Goal: Check status: Check status

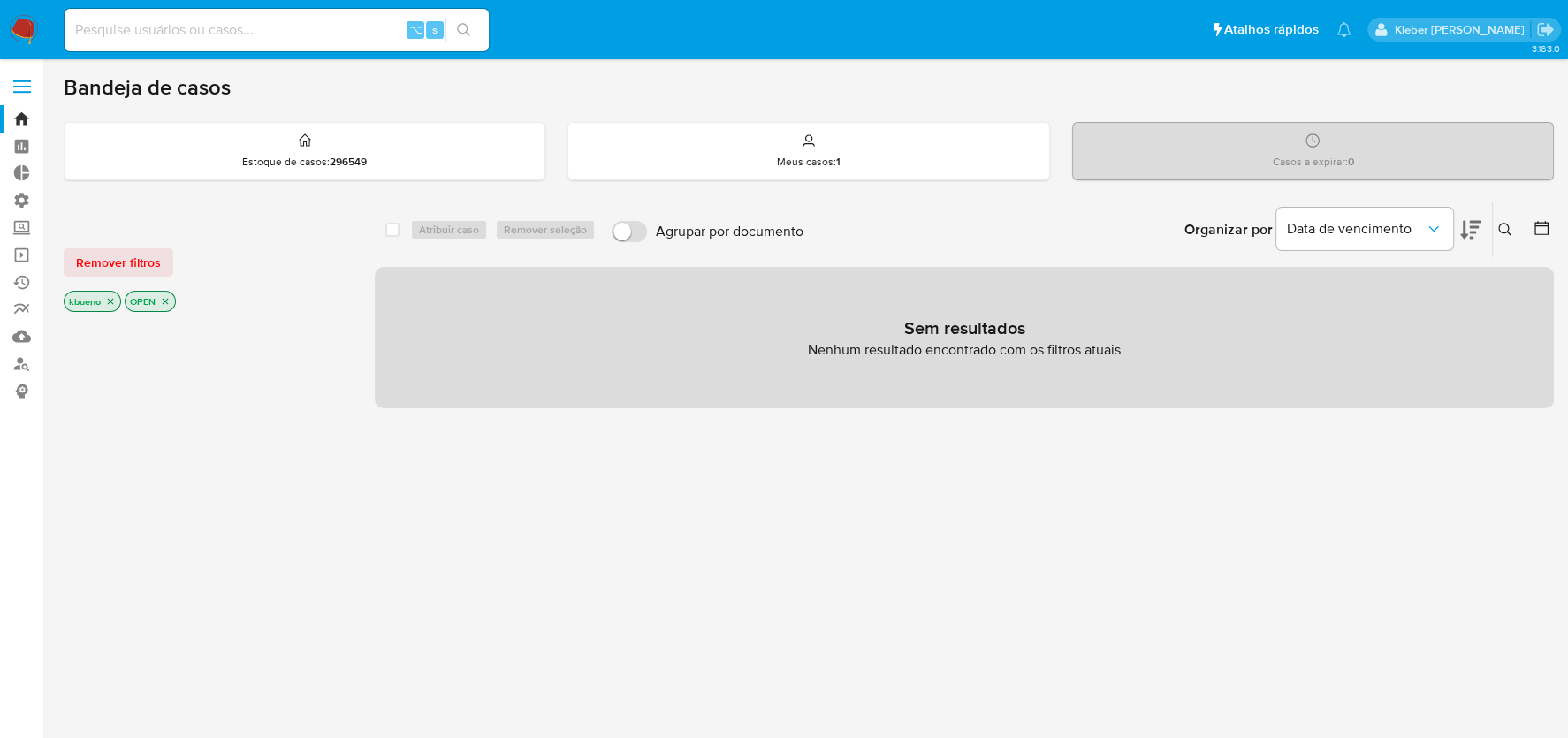
click at [197, 38] on input at bounding box center [277, 30] width 424 height 23
paste input "2916599990"
type input "2916599990"
click at [465, 24] on icon "search-icon" at bounding box center [464, 29] width 14 height 14
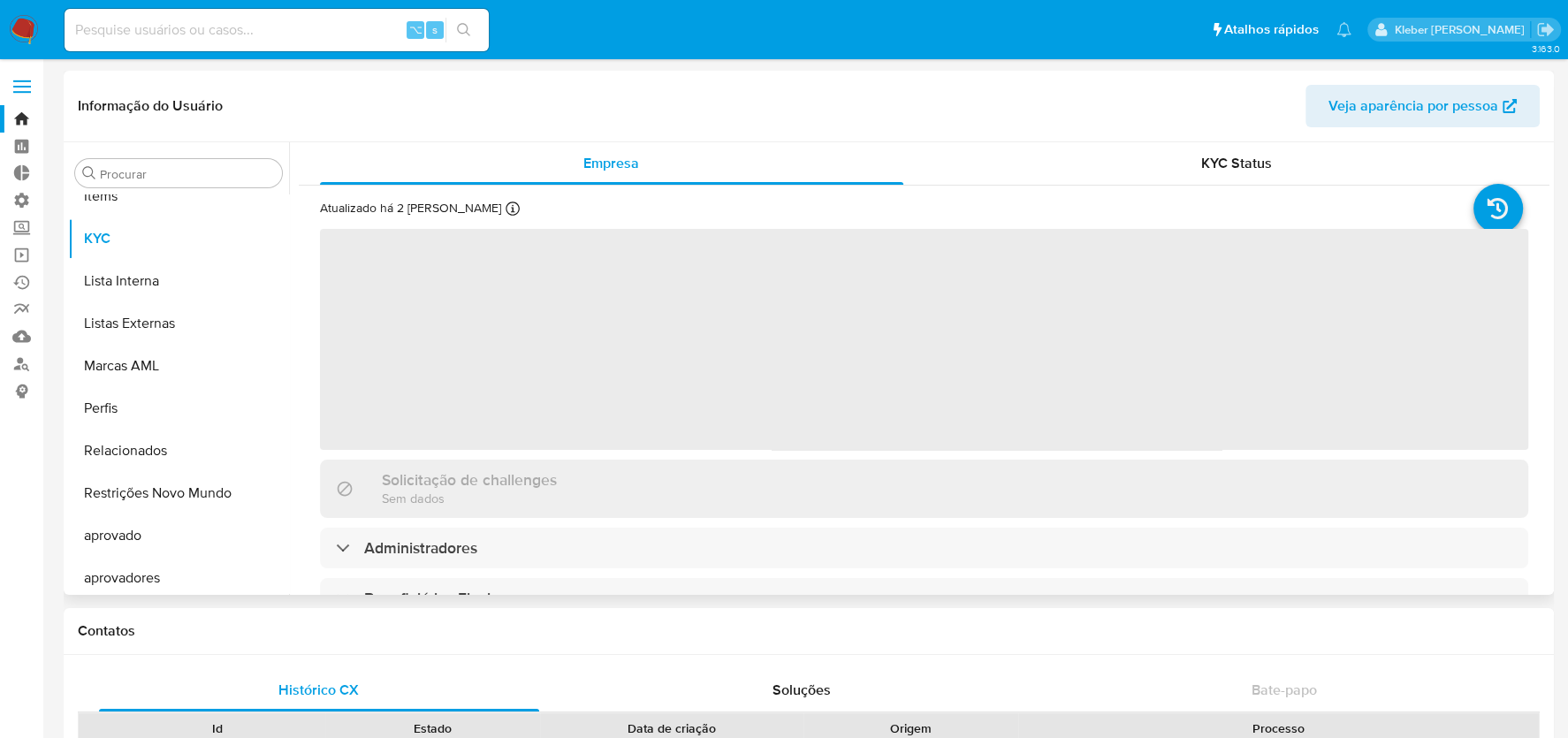
scroll to position [958, 0]
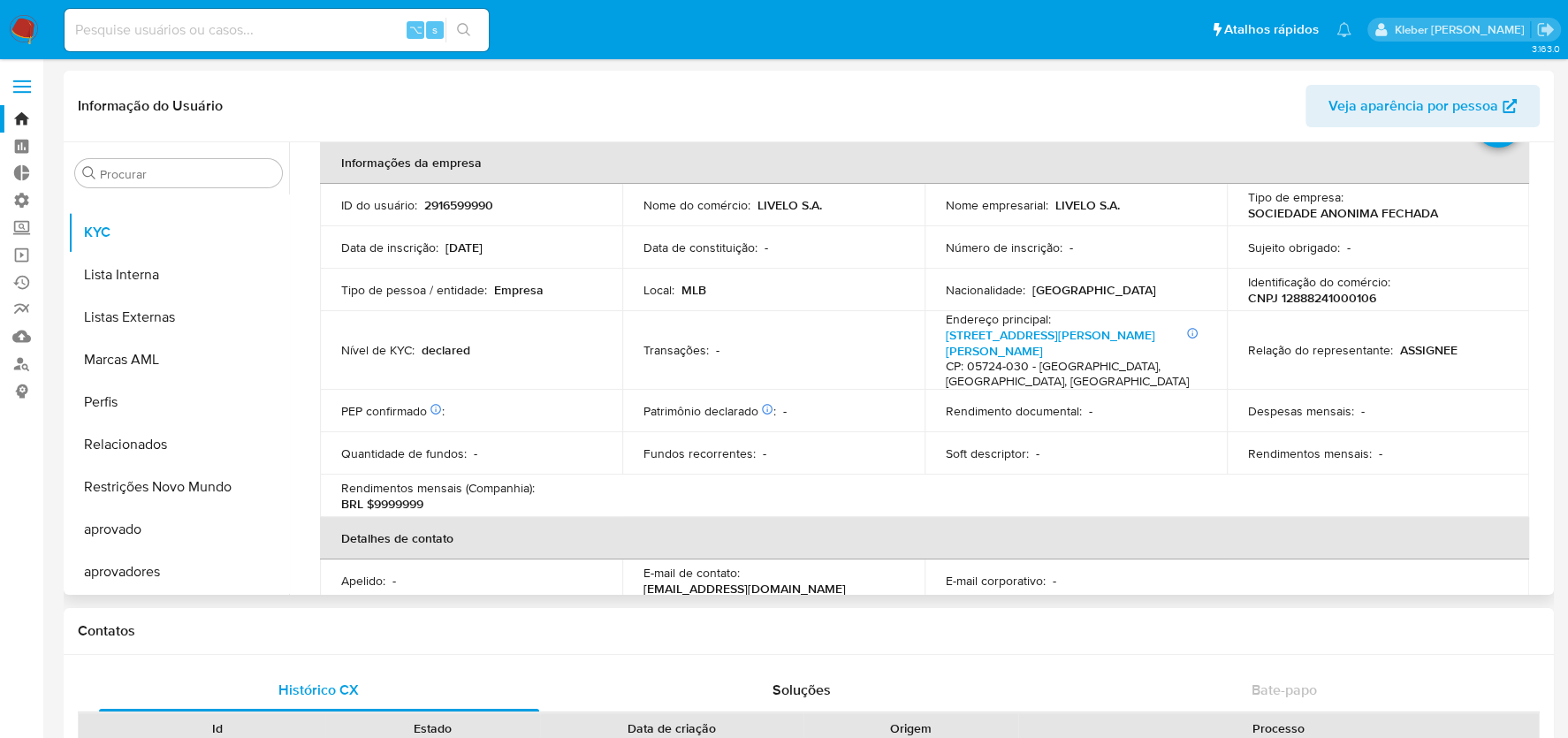
select select "10"
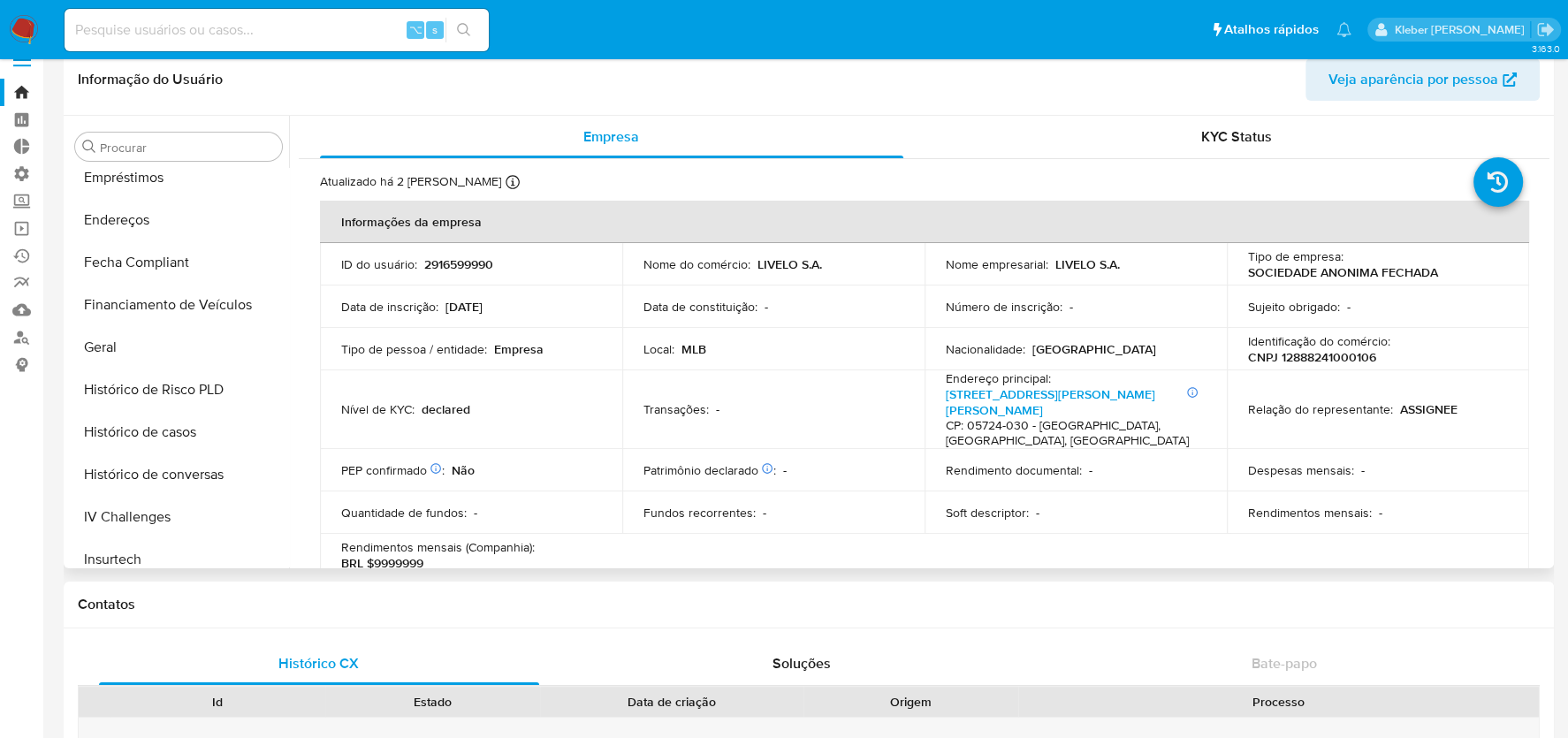
scroll to position [462, 0]
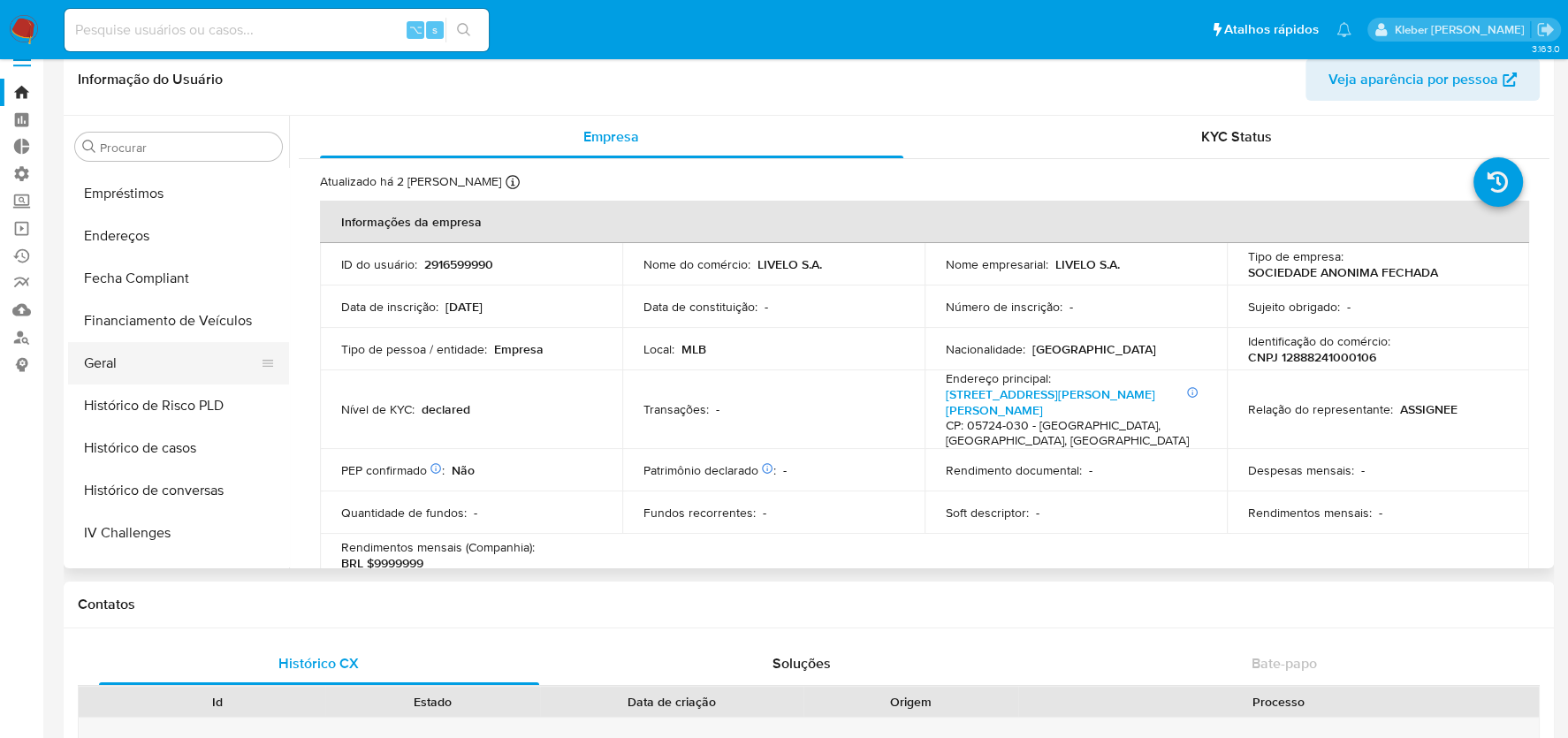
click at [141, 351] on button "Geral" at bounding box center [171, 363] width 207 height 42
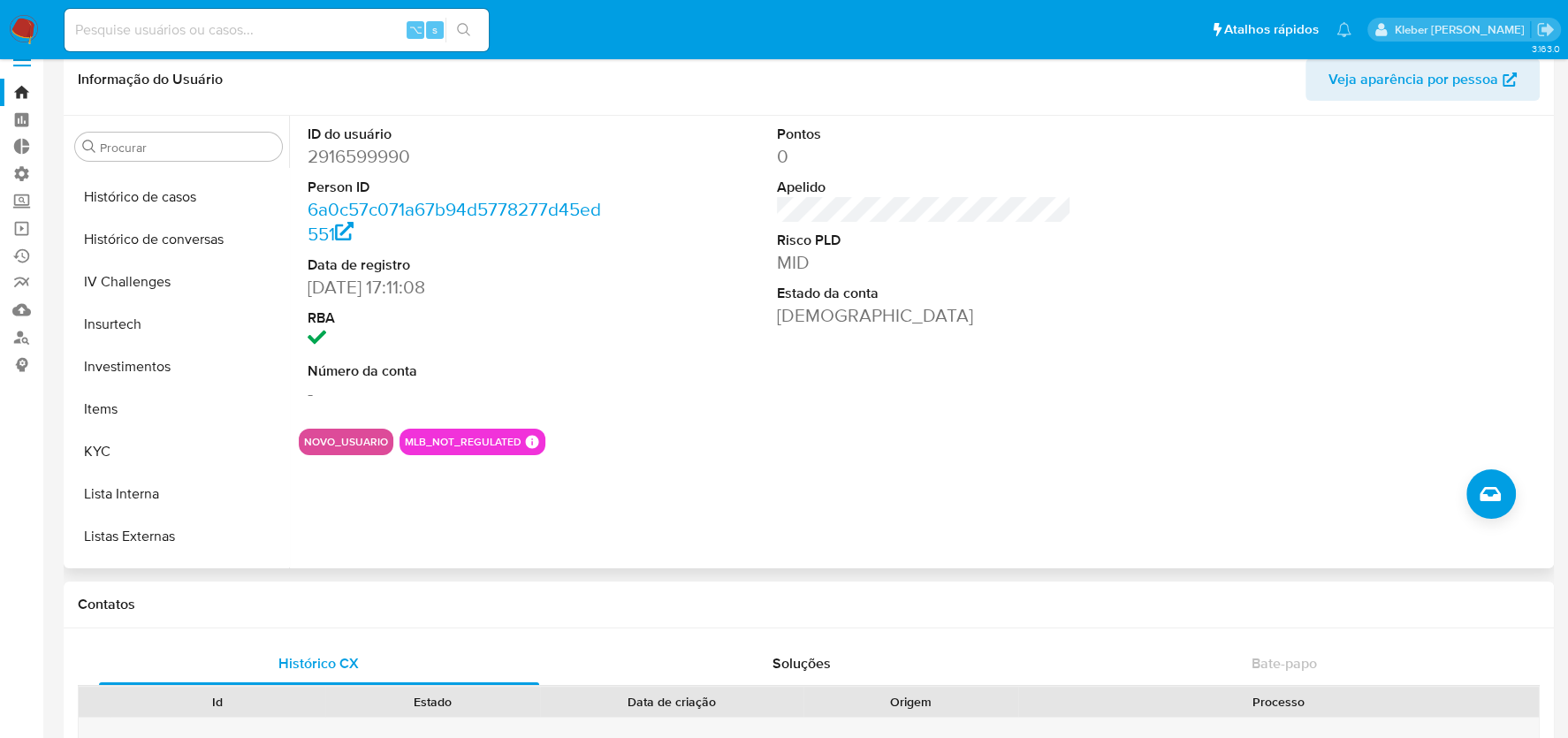
scroll to position [715, 0]
click at [131, 446] on button "KYC" at bounding box center [171, 448] width 207 height 42
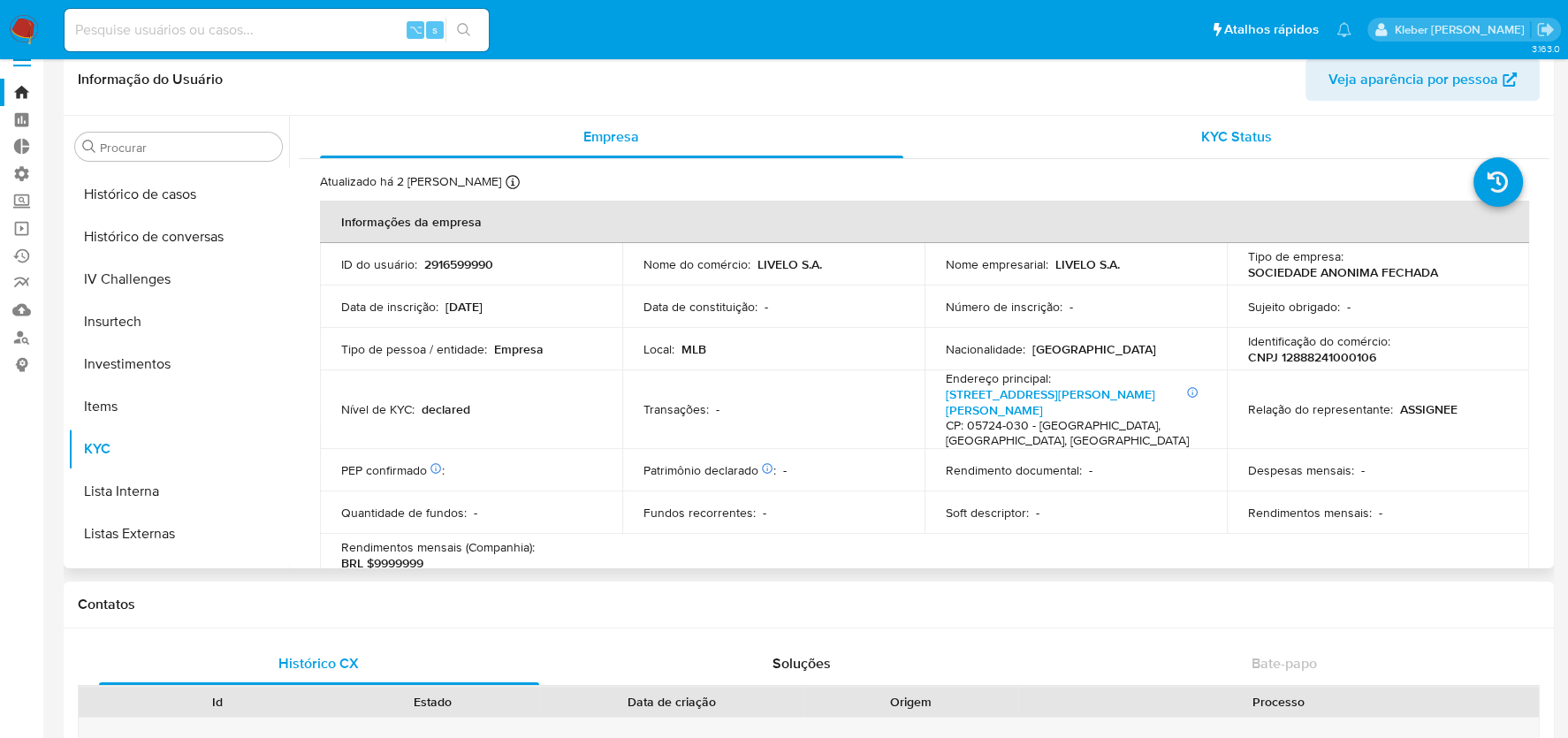
click at [1220, 130] on span "KYC Status" at bounding box center [1236, 136] width 71 height 21
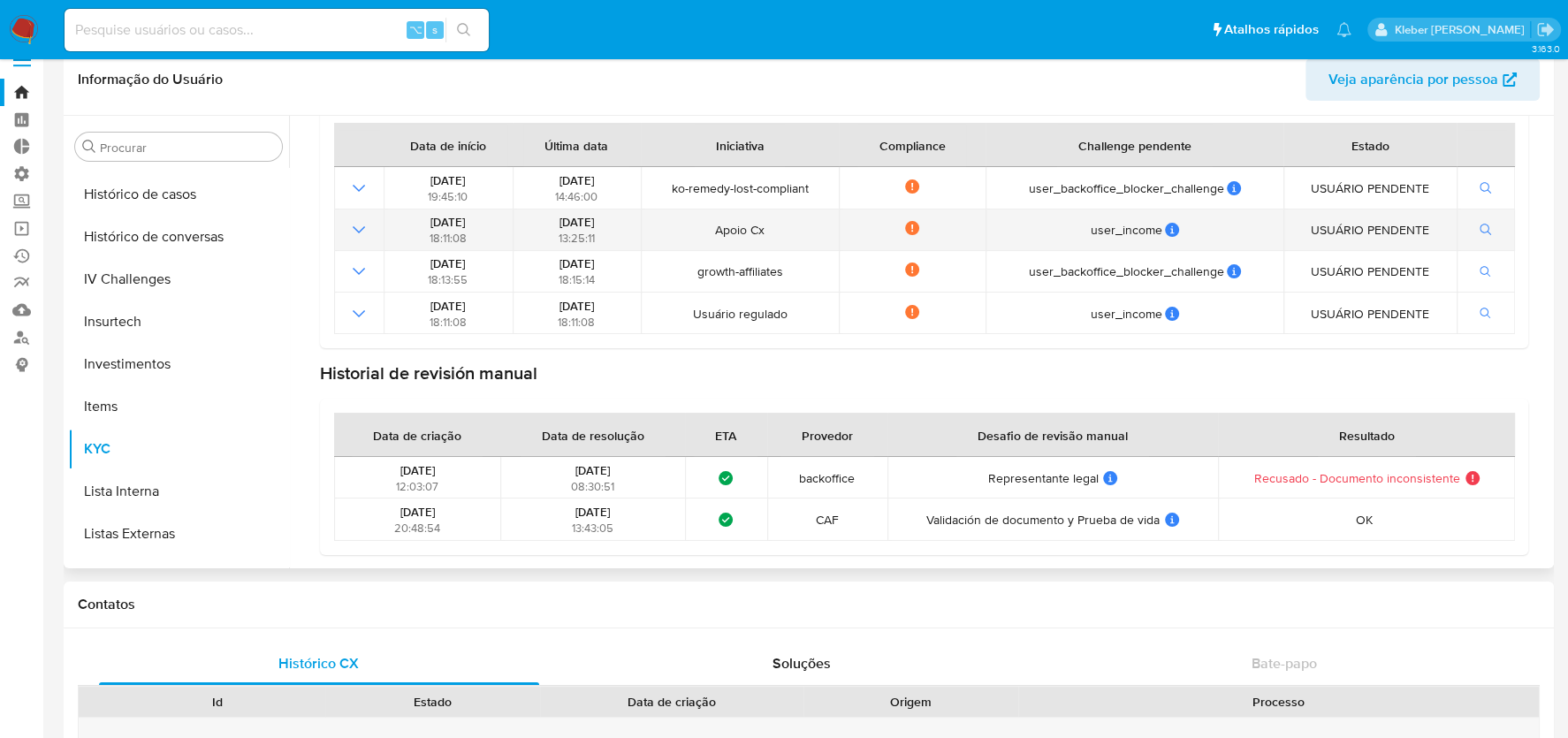
scroll to position [0, 0]
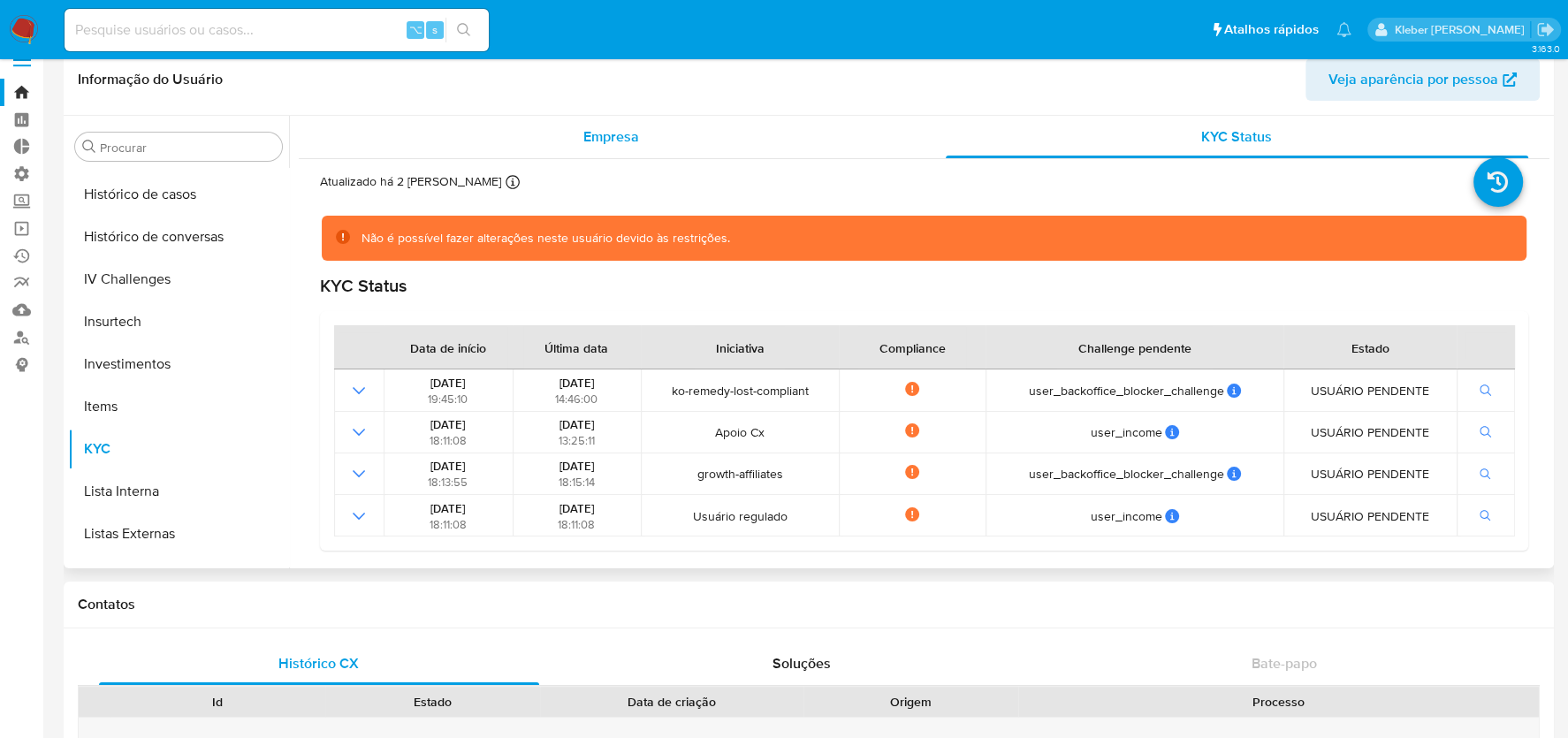
click at [633, 137] on span "Empresa" at bounding box center [610, 136] width 55 height 21
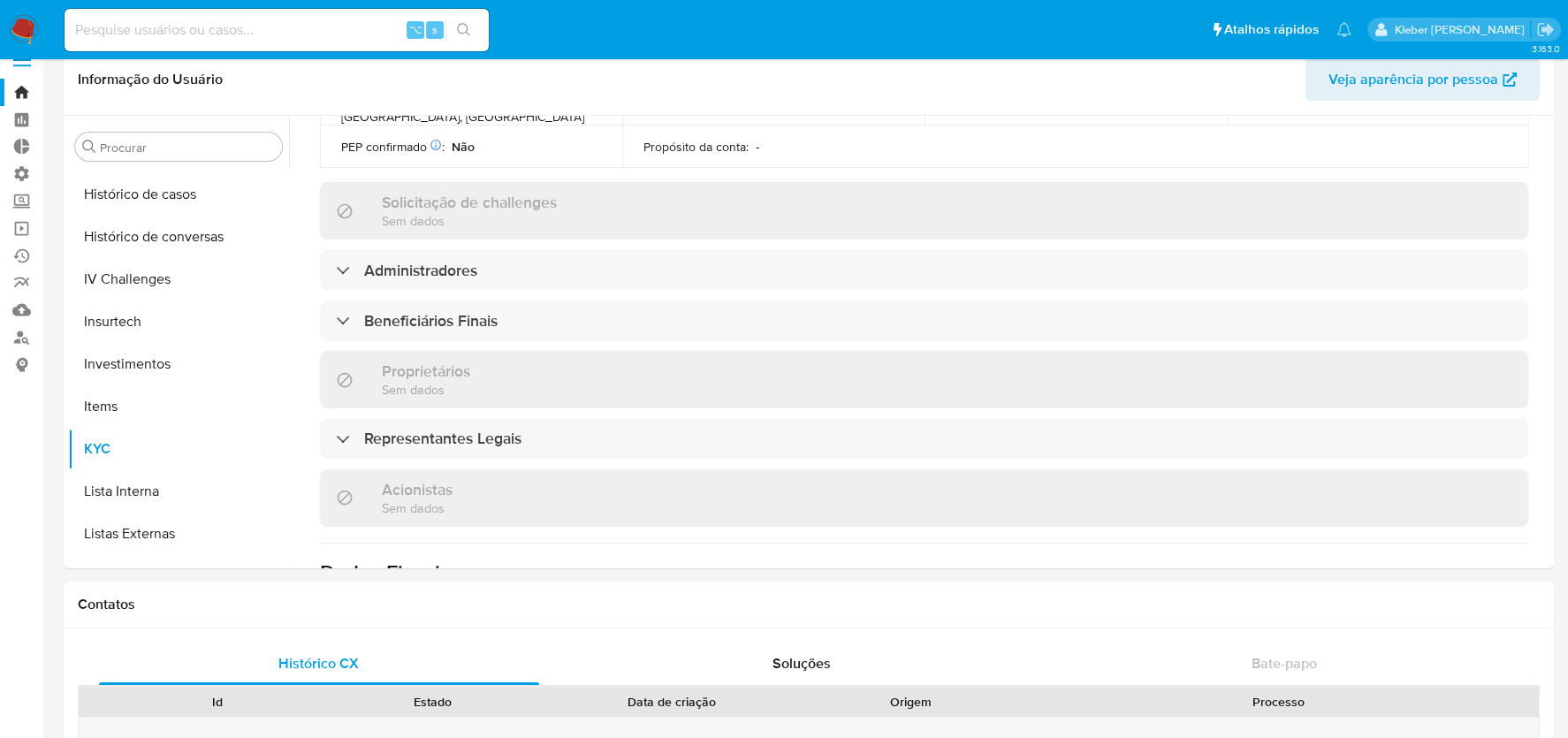
scroll to position [754, 0]
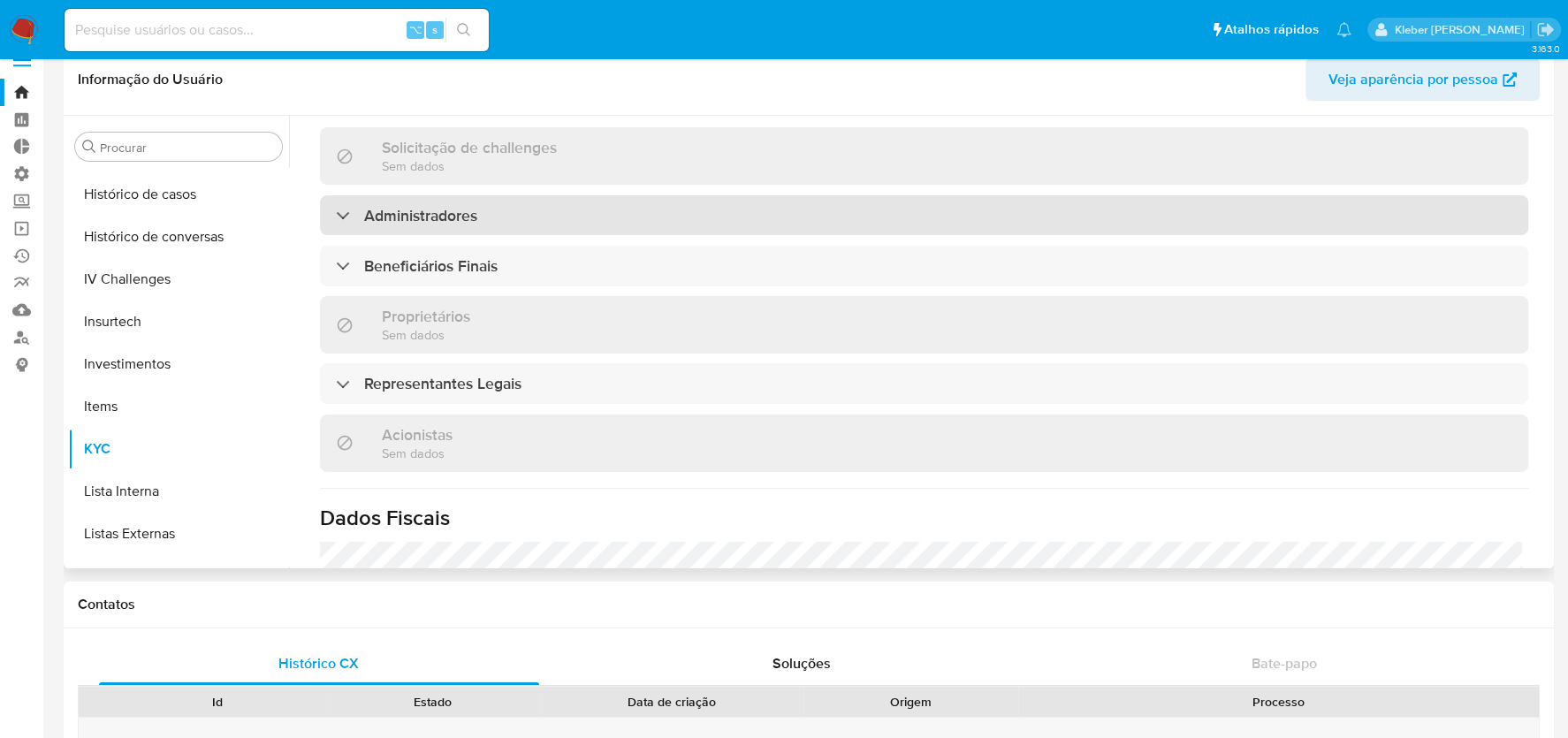
click at [345, 206] on div "Administradores" at bounding box center [406, 215] width 141 height 20
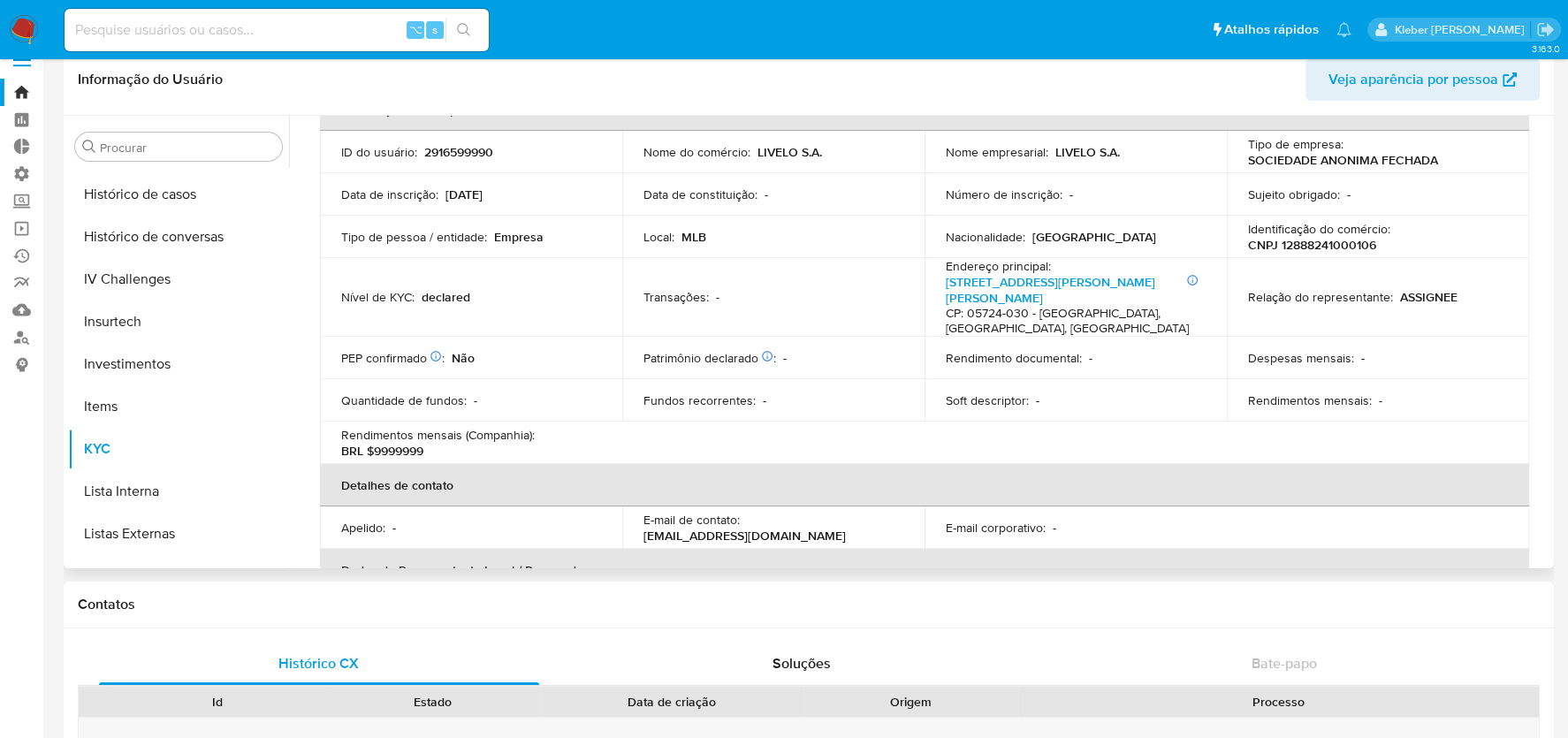
scroll to position [0, 0]
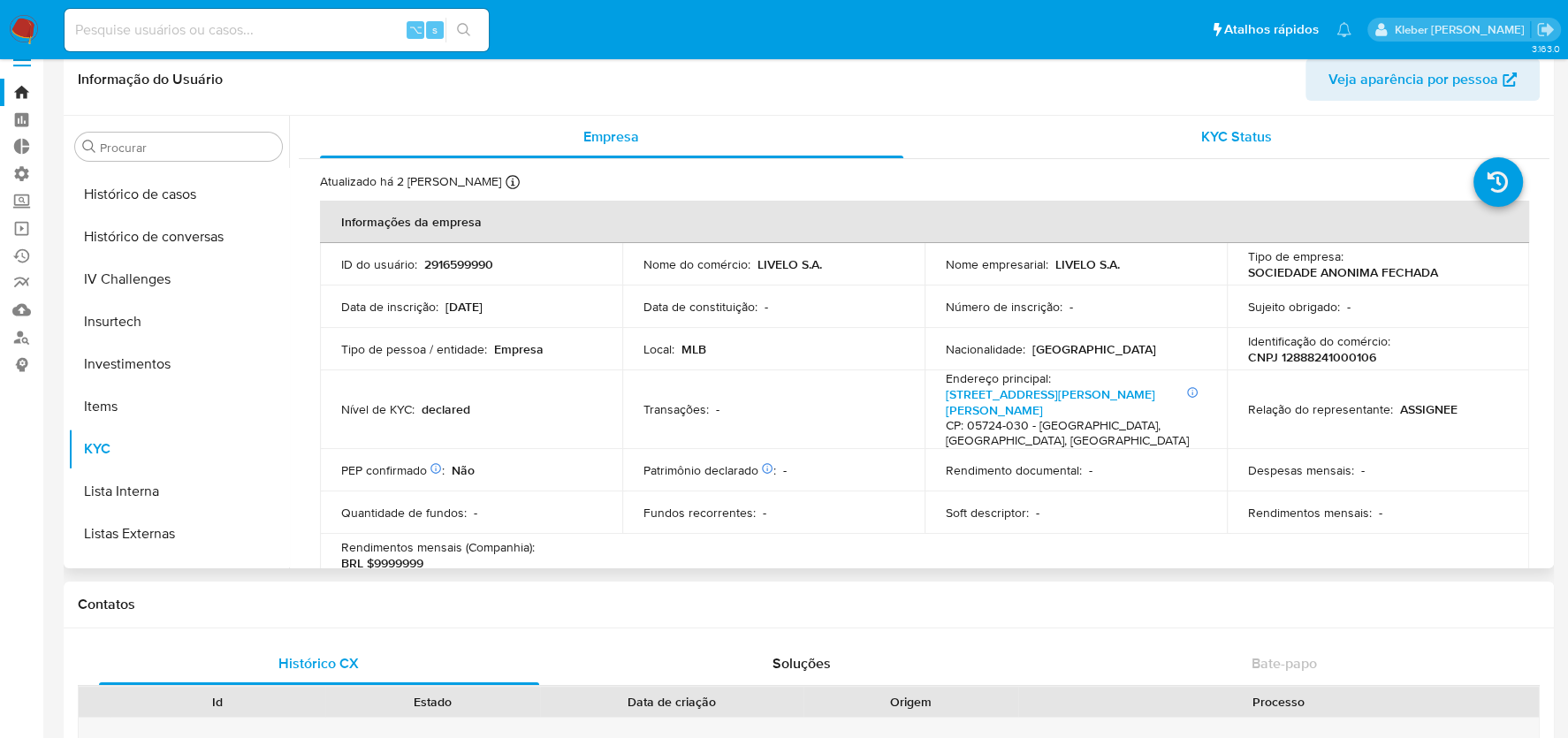
click at [1218, 139] on span "KYC Status" at bounding box center [1236, 136] width 71 height 21
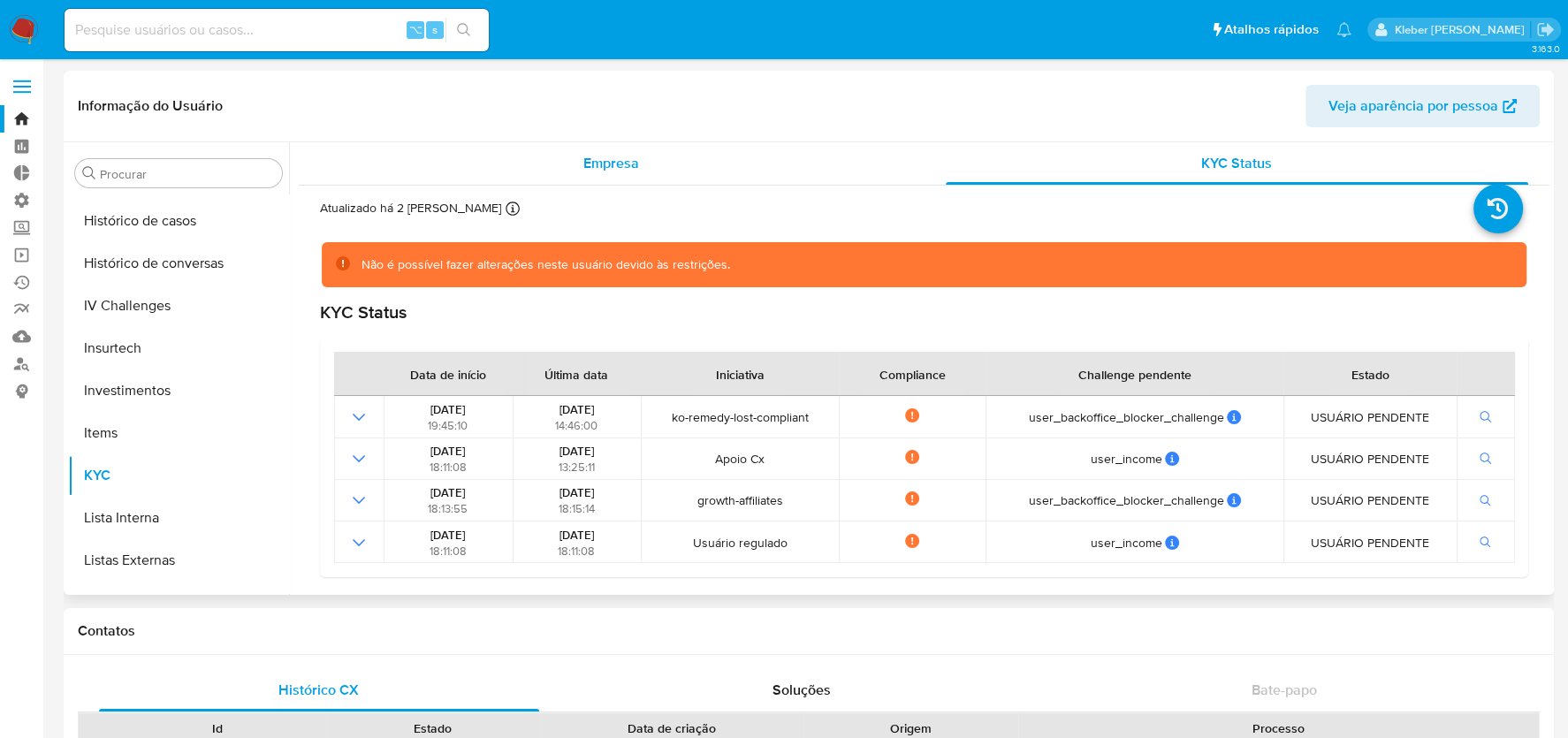
click at [583, 160] on span "Empresa" at bounding box center [610, 164] width 55 height 21
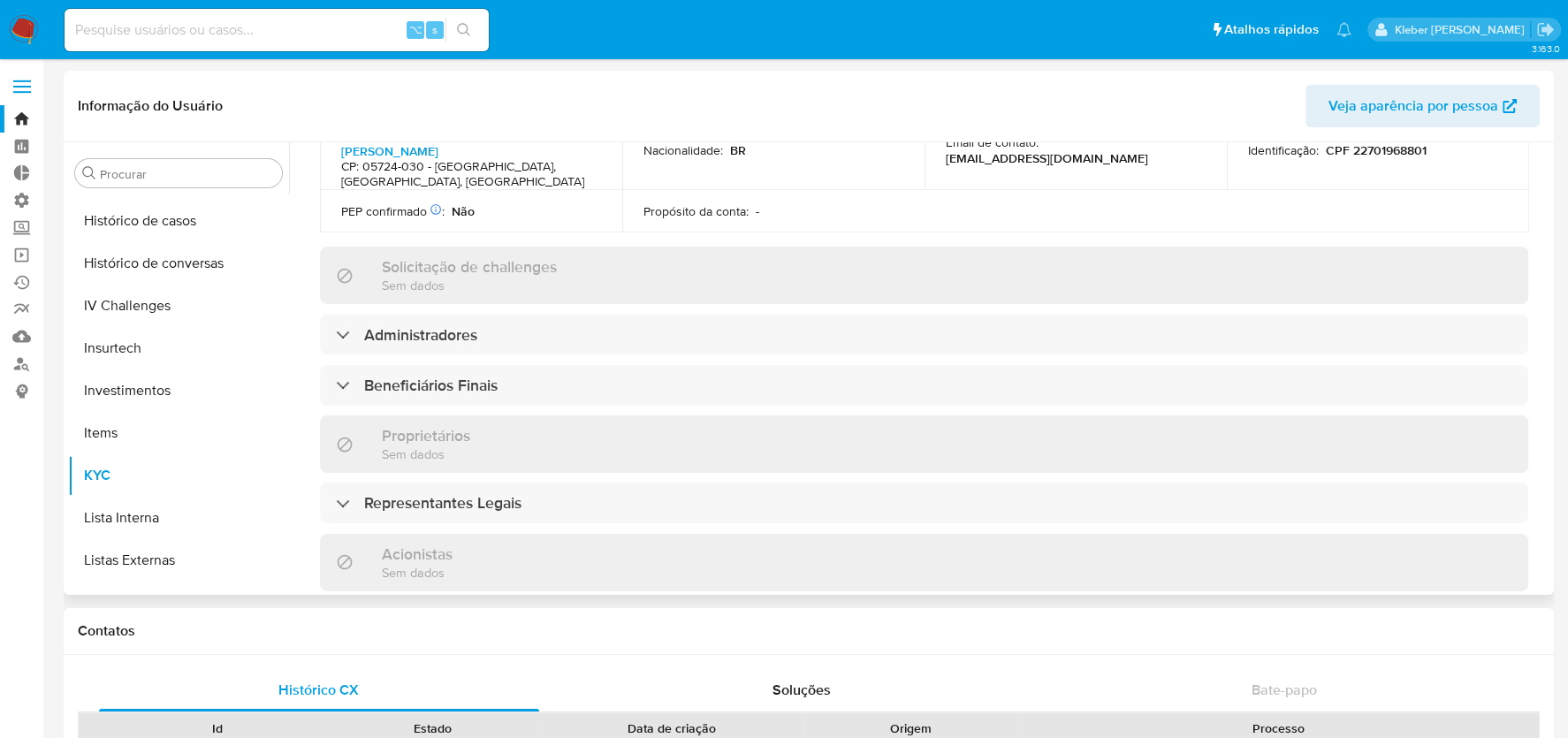
scroll to position [698, 0]
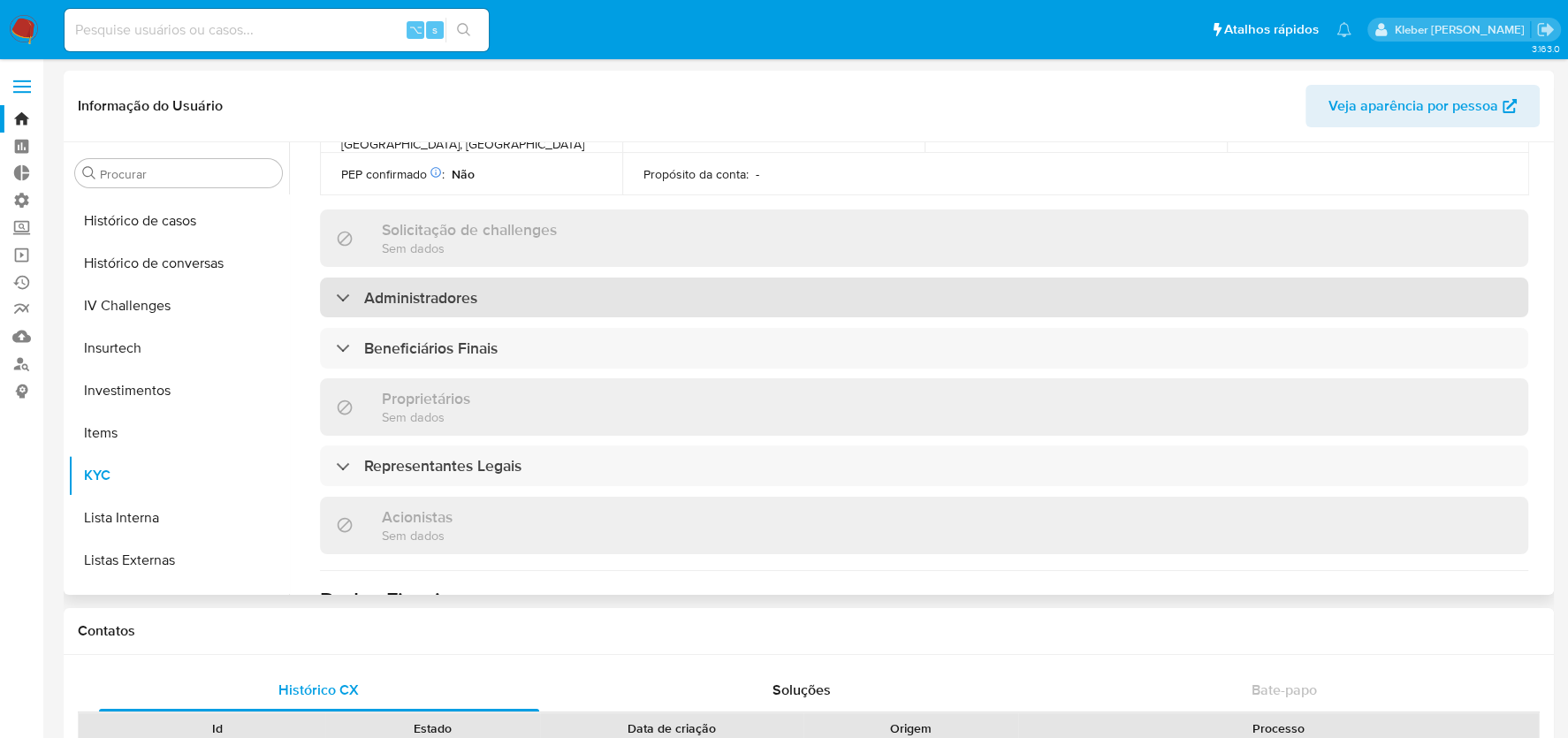
click at [344, 288] on div "Administradores" at bounding box center [406, 297] width 141 height 20
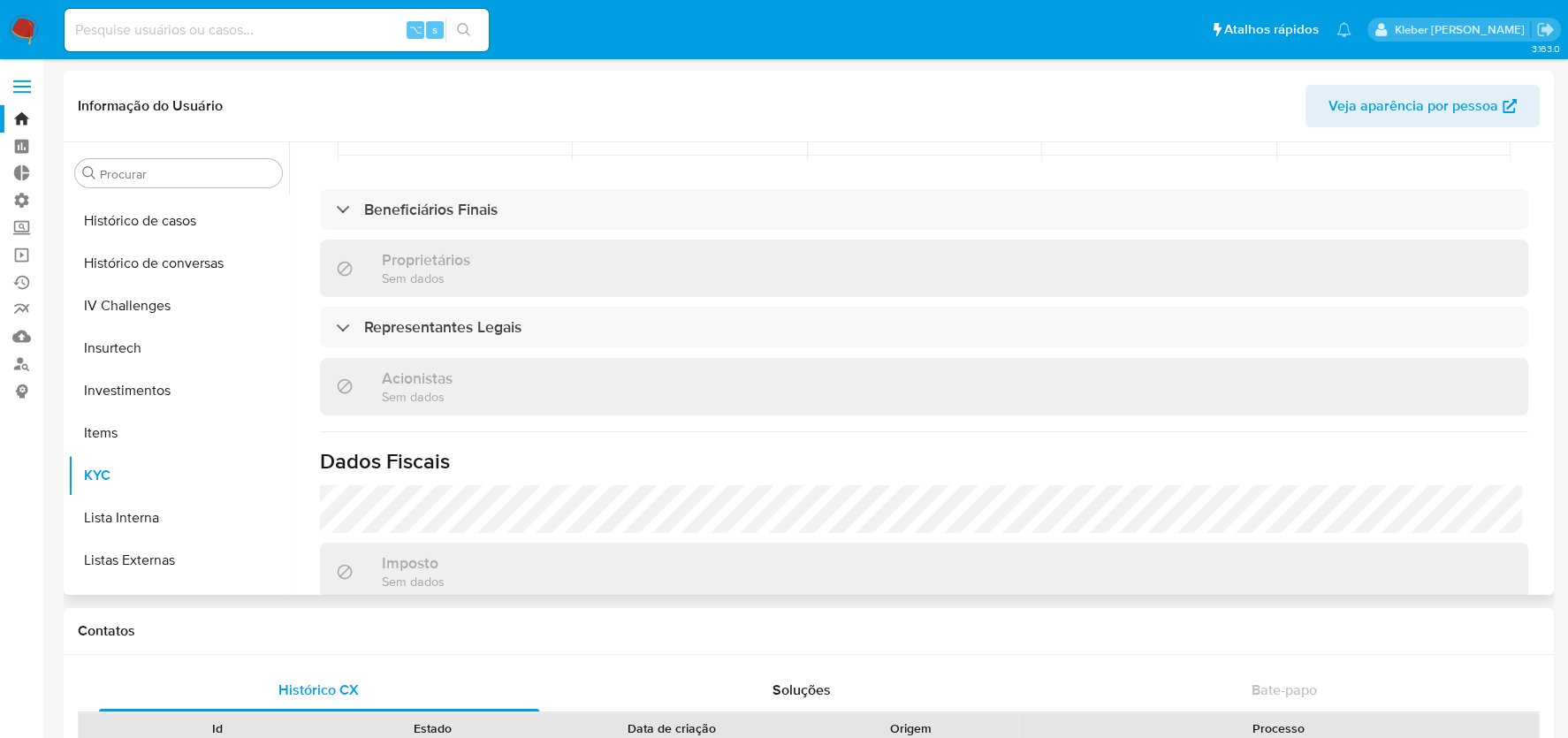
scroll to position [1095, 0]
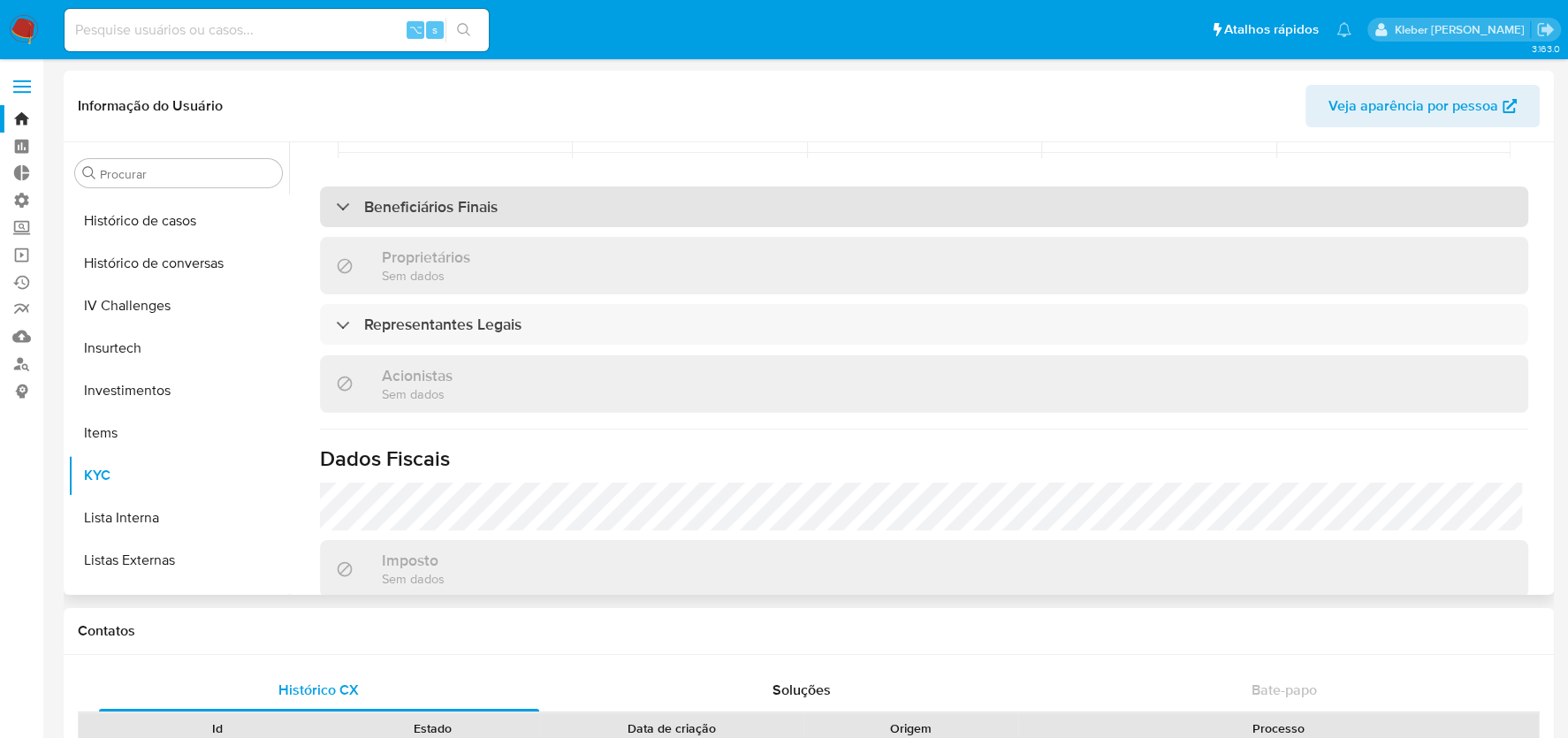
click at [343, 197] on div "Beneficiários Finais" at bounding box center [417, 207] width 162 height 20
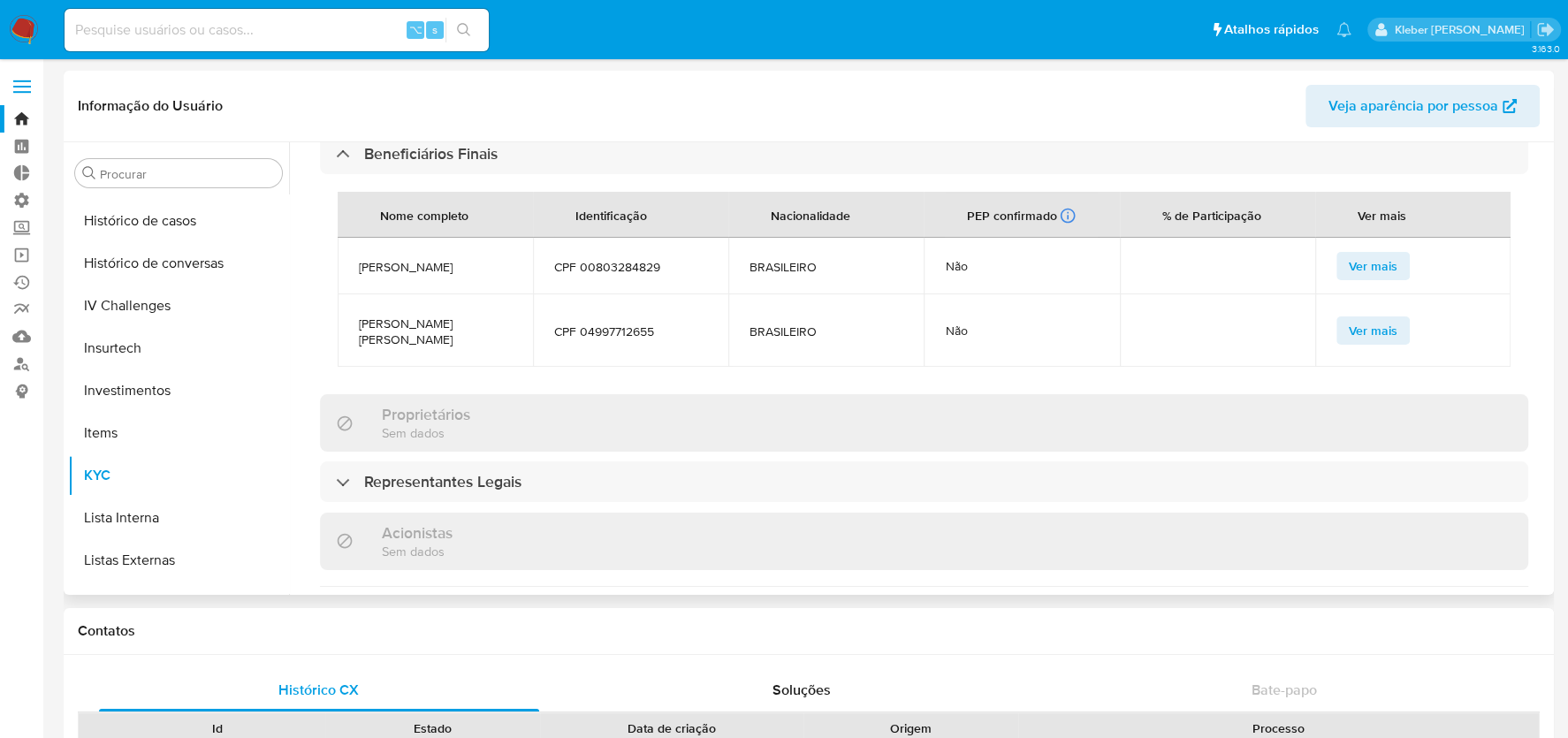
scroll to position [1251, 0]
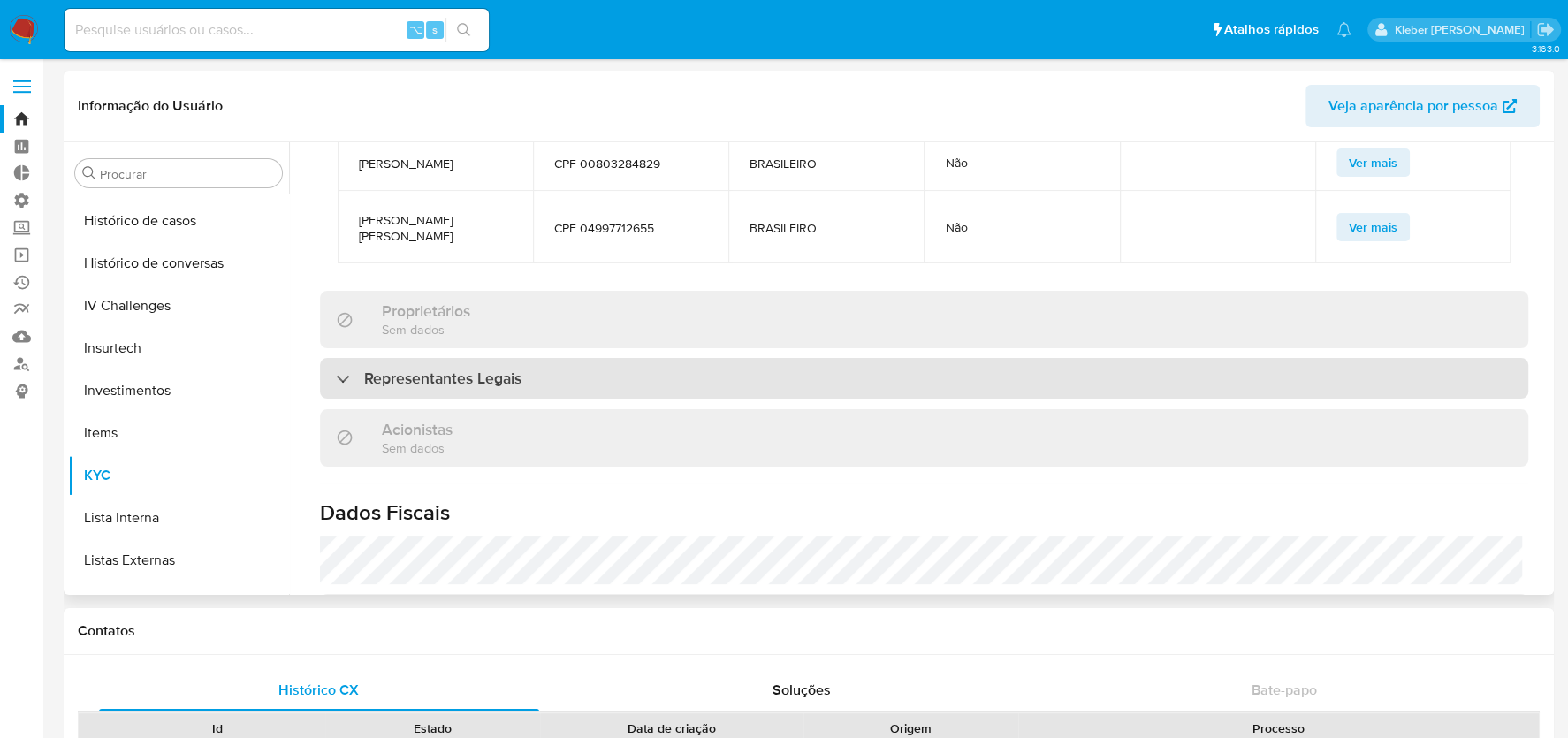
click at [336, 378] on div at bounding box center [336, 378] width 0 height 0
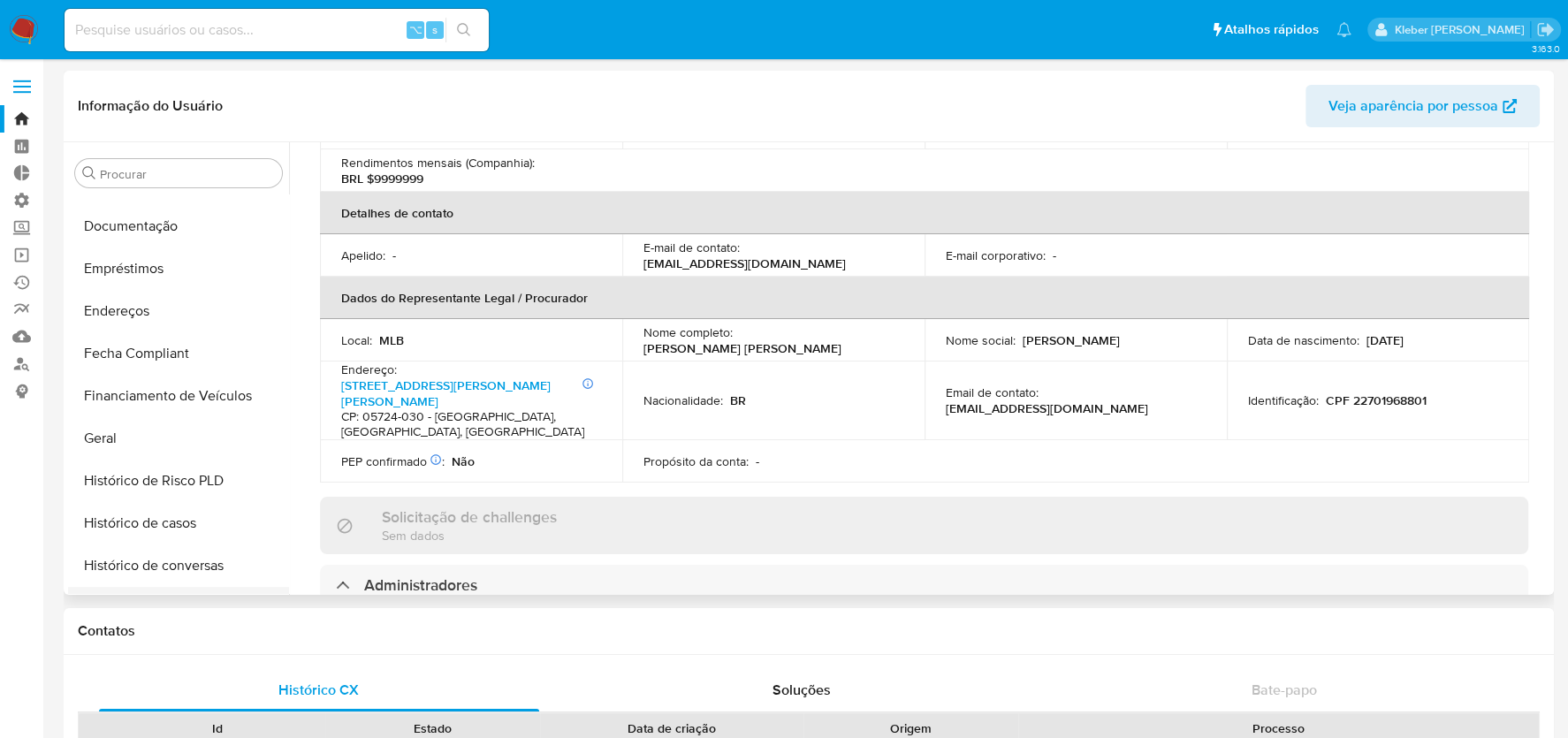
scroll to position [417, 0]
click at [126, 434] on button "Geral" at bounding box center [171, 433] width 207 height 42
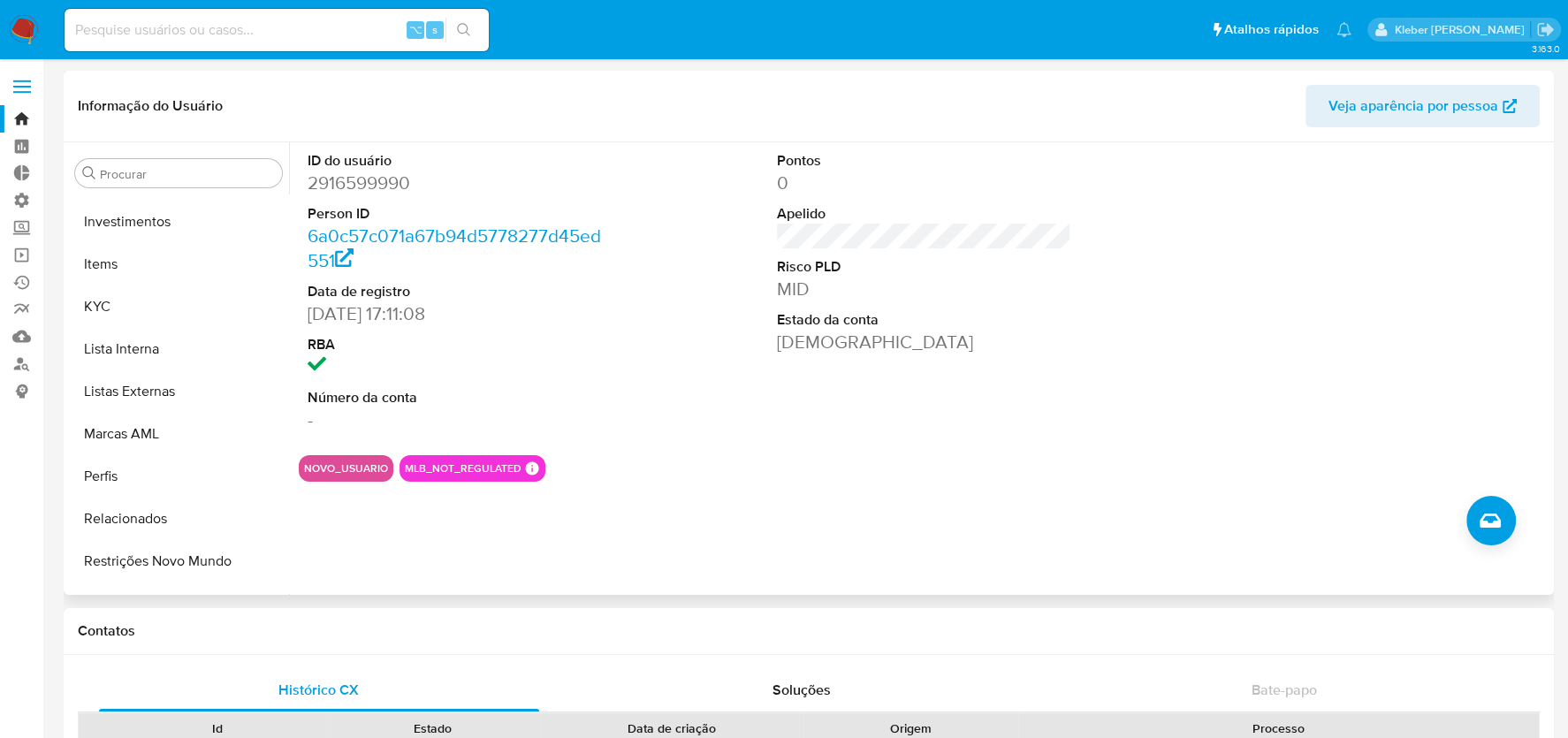
scroll to position [886, 0]
click at [133, 318] on button "KYC" at bounding box center [171, 306] width 207 height 42
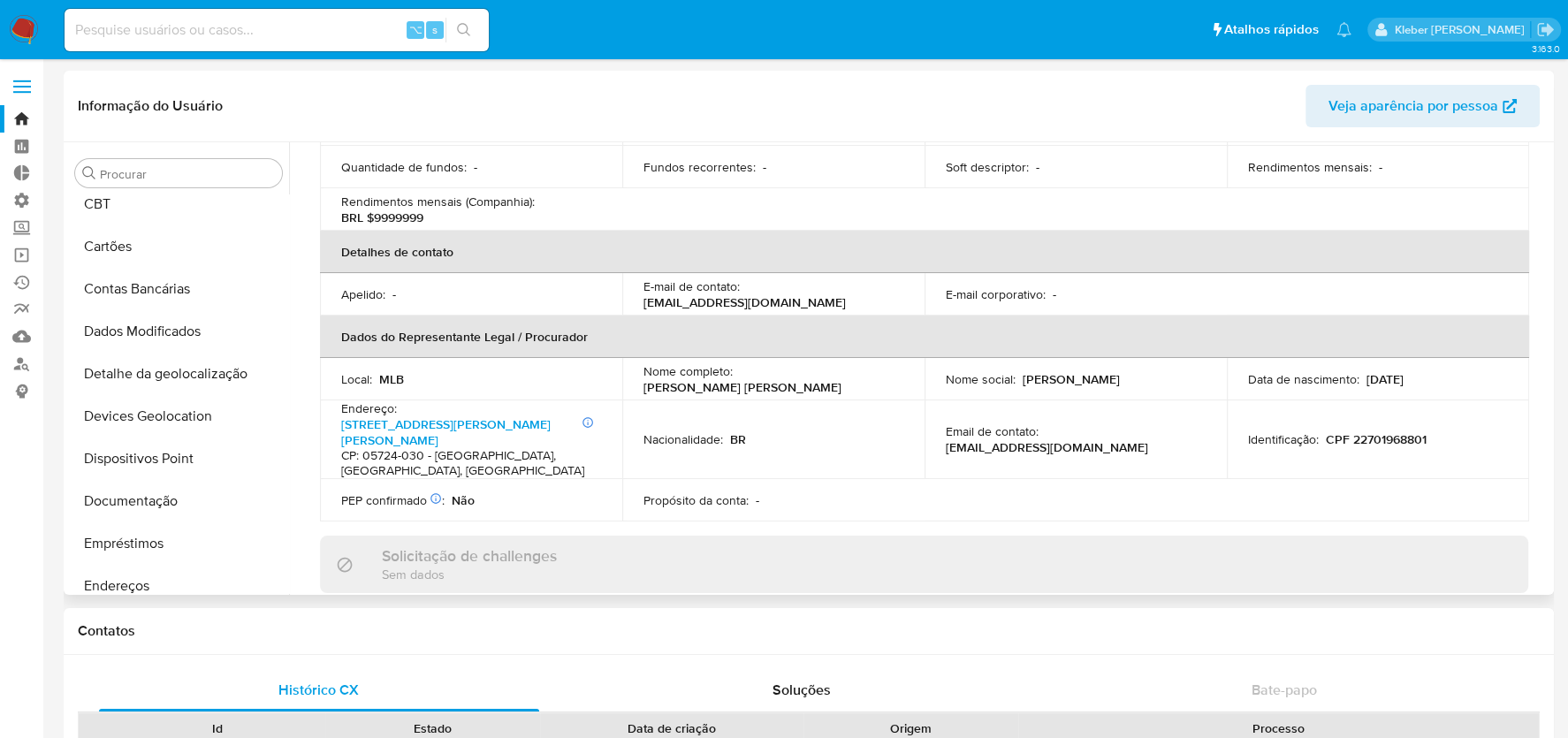
scroll to position [138, 0]
click at [150, 505] on button "Documentação" at bounding box center [171, 501] width 207 height 42
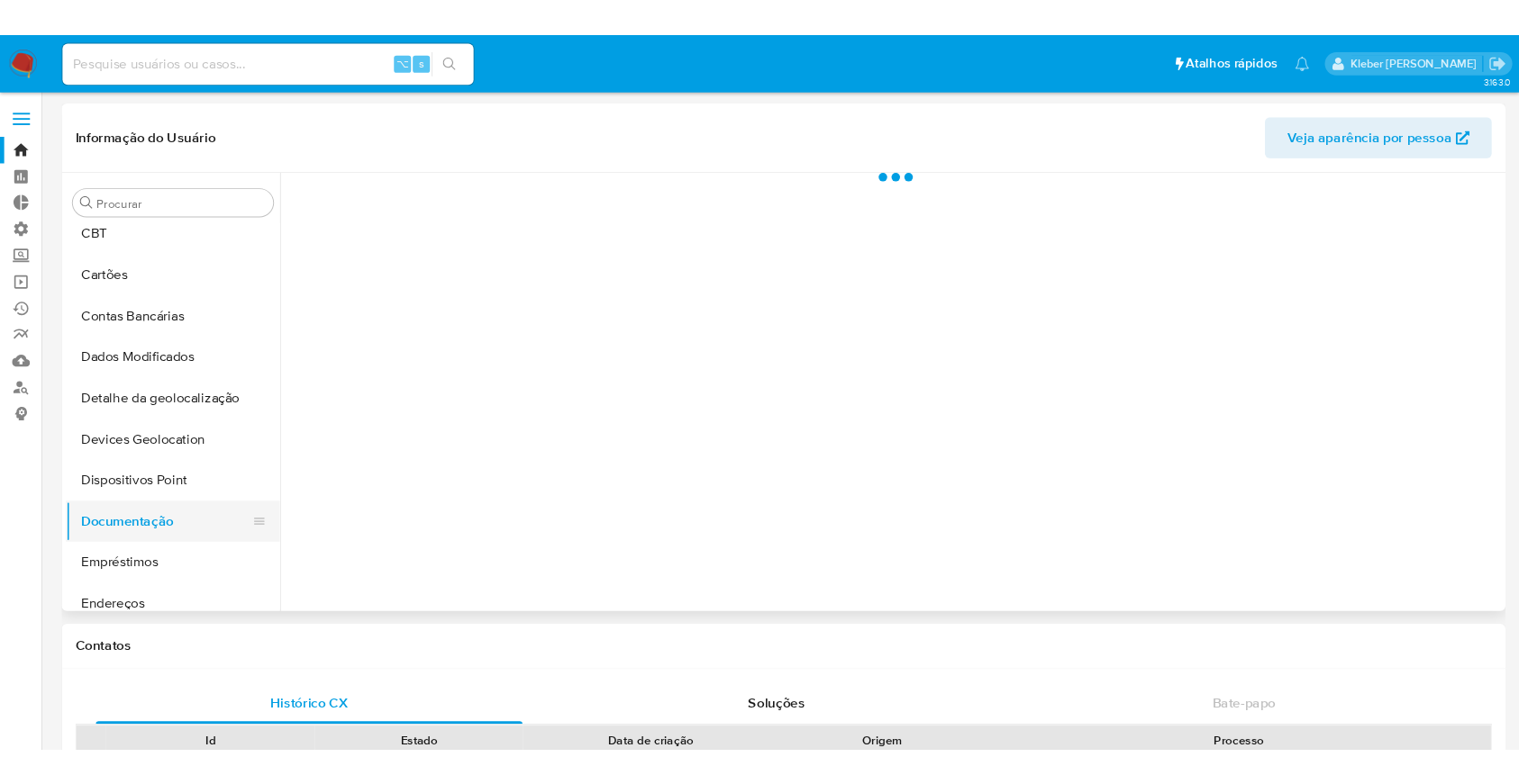
scroll to position [0, 0]
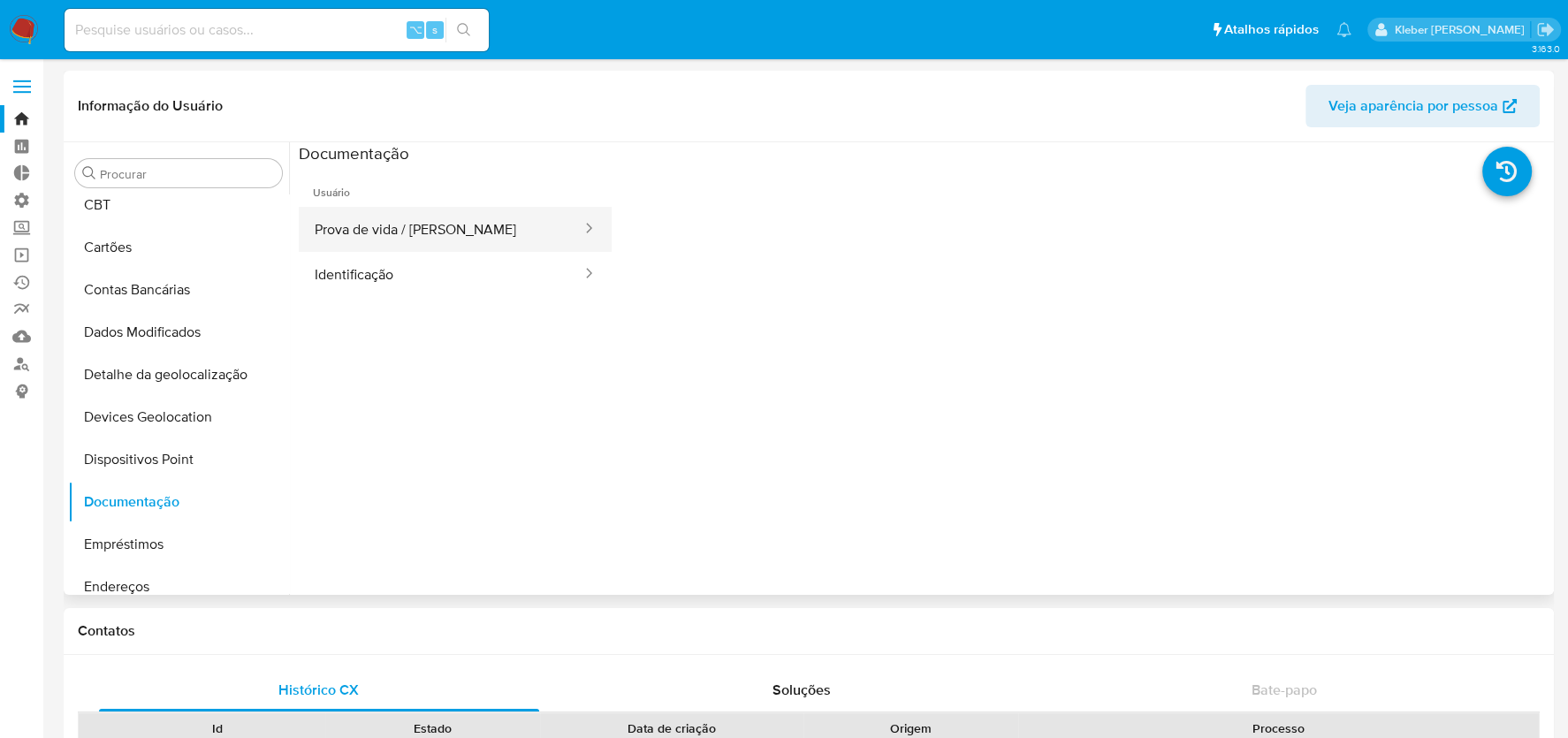
click at [479, 222] on button "Prova de vida / [PERSON_NAME]" at bounding box center [441, 229] width 285 height 45
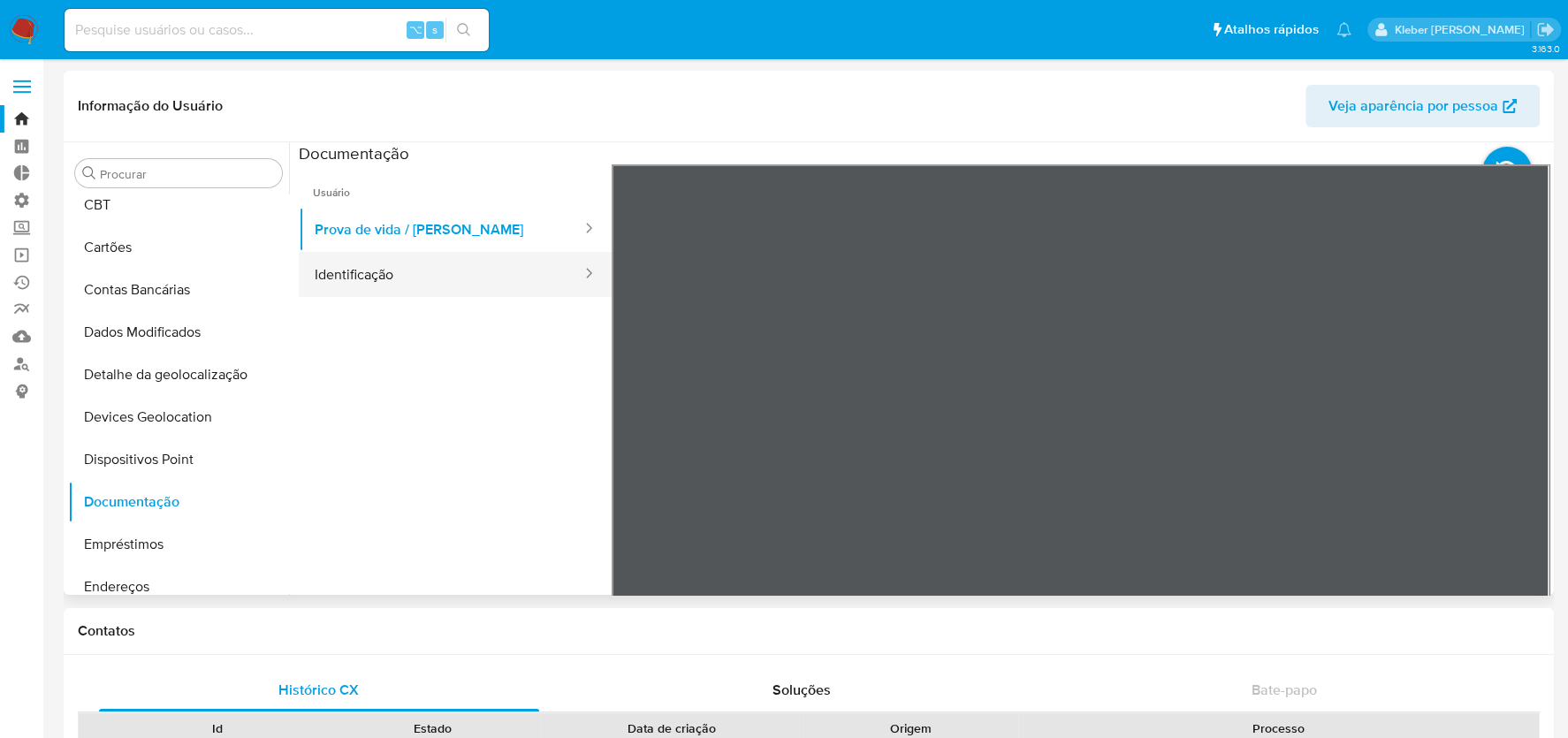
click at [511, 281] on button "Identificação" at bounding box center [441, 275] width 285 height 45
